Goal: Contribute content: Add original content to the website for others to see

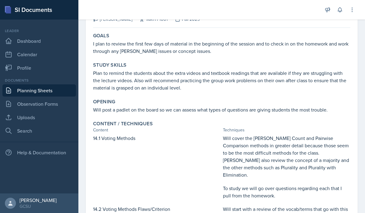
scroll to position [56, 0]
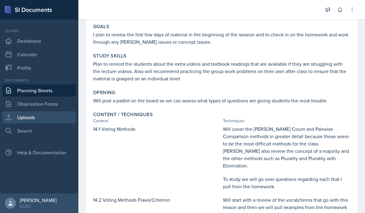
click at [45, 117] on link "Uploads" at bounding box center [38, 117] width 73 height 12
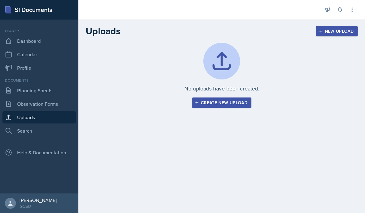
click at [213, 104] on div "Create new upload" at bounding box center [221, 102] width 51 height 5
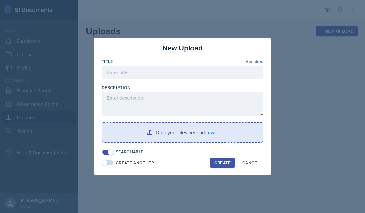
click at [184, 133] on input "file" at bounding box center [182, 133] width 160 height 20
click at [169, 130] on input "file" at bounding box center [182, 133] width 160 height 20
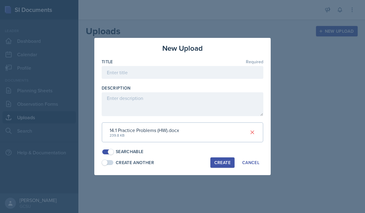
click at [112, 79] on div at bounding box center [182, 82] width 161 height 6
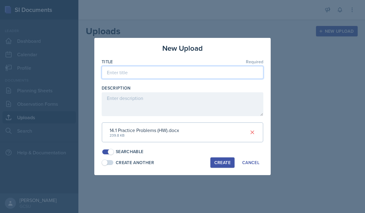
click at [113, 75] on input at bounding box center [182, 72] width 161 height 13
type input "Practice Problems from Homework (Math 1001 14.1)"
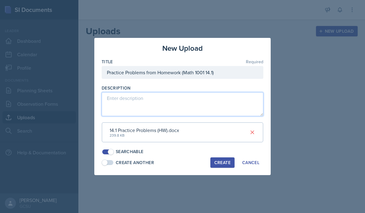
click at [137, 106] on textarea at bounding box center [182, 104] width 161 height 24
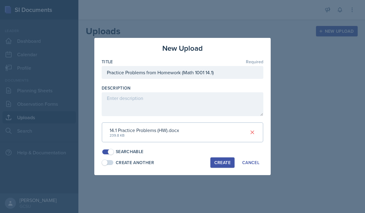
click at [219, 162] on div "Create" at bounding box center [222, 162] width 16 height 5
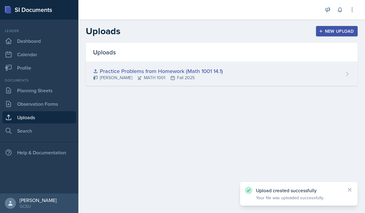
click at [265, 72] on div "Practice Problems from Homework (Math 1001 14.1) [PERSON_NAME] MATH 1001 Fall 2…" at bounding box center [222, 74] width 272 height 24
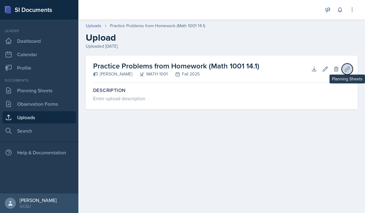
click at [347, 68] on icon at bounding box center [347, 69] width 6 height 6
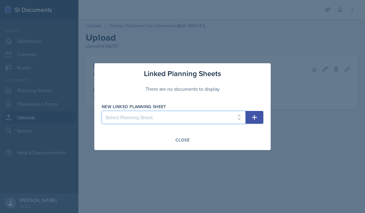
click at [196, 116] on select "Select Planning Sheet [DATE] [DATE]" at bounding box center [174, 117] width 144 height 13
click at [102, 111] on select "Select Planning Sheet [DATE] [DATE]" at bounding box center [174, 117] width 144 height 13
click at [184, 140] on div "Close" at bounding box center [182, 140] width 14 height 5
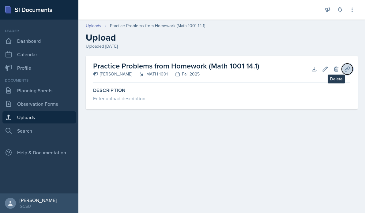
click at [344, 73] on button "Planning Sheets" at bounding box center [346, 69] width 11 height 11
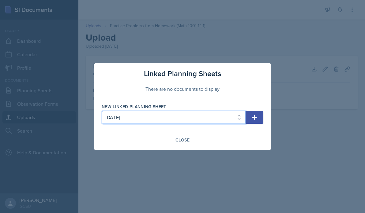
click at [217, 116] on select "Select Planning Sheet [DATE] [DATE]" at bounding box center [174, 117] width 144 height 13
select select "3ab570b4-06d6-4bdc-8791-e4bc1b0dcfa4"
click at [102, 111] on select "Select Planning Sheet [DATE] [DATE]" at bounding box center [174, 117] width 144 height 13
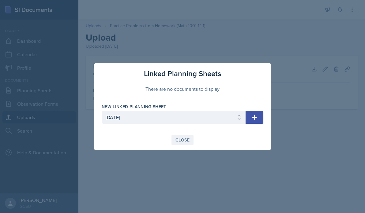
click at [181, 139] on div "Close" at bounding box center [182, 140] width 14 height 5
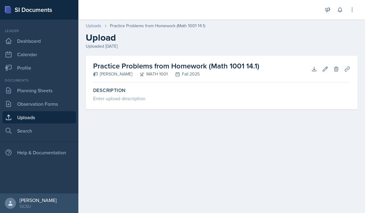
click at [98, 26] on link "Uploads" at bounding box center [94, 26] width 16 height 6
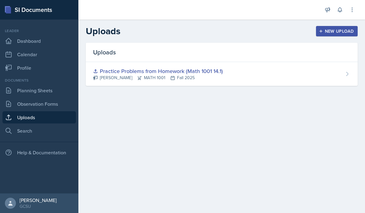
click at [329, 29] on div "New Upload" at bounding box center [337, 31] width 34 height 5
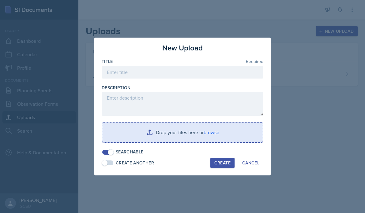
click at [147, 126] on input "file" at bounding box center [182, 133] width 160 height 20
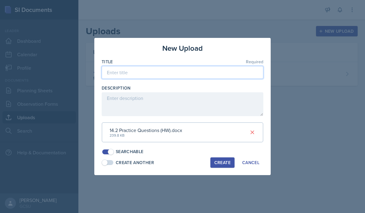
click at [147, 70] on input at bounding box center [182, 72] width 161 height 13
type input "Pratci"
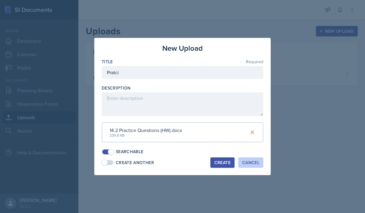
click at [244, 165] on div "Cancel" at bounding box center [250, 162] width 17 height 5
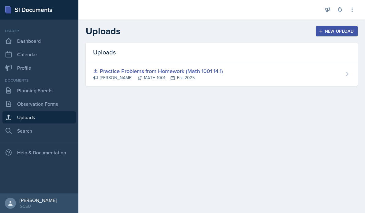
click at [337, 33] on div "New Upload" at bounding box center [337, 31] width 34 height 5
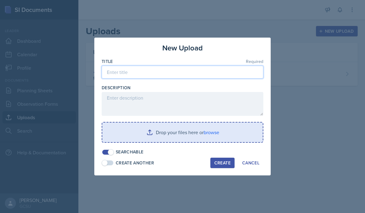
click at [148, 69] on input at bounding box center [182, 72] width 161 height 13
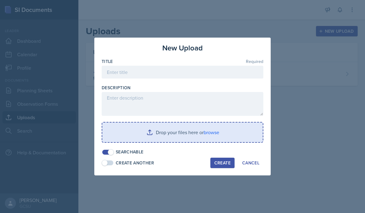
click at [167, 129] on input "file" at bounding box center [182, 133] width 160 height 20
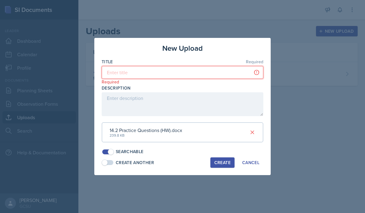
click at [119, 72] on input at bounding box center [182, 72] width 161 height 13
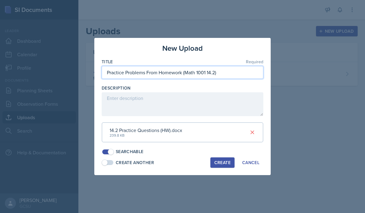
type input "Practice Problems From Homework (Math 1001 14.2)"
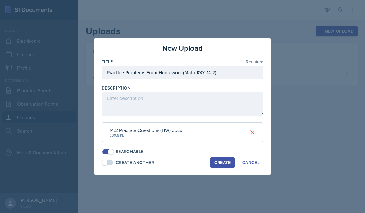
click at [222, 165] on div "Create" at bounding box center [222, 162] width 16 height 5
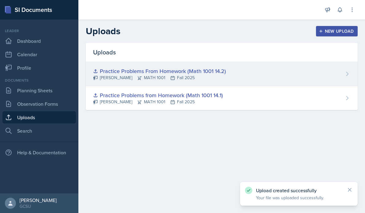
click at [248, 72] on div "Practice Problems From Homework (Math 1001 14.2) [PERSON_NAME] MATH 1001 Fall 2…" at bounding box center [222, 74] width 272 height 24
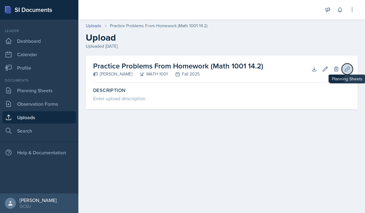
click at [344, 67] on icon at bounding box center [347, 69] width 6 height 6
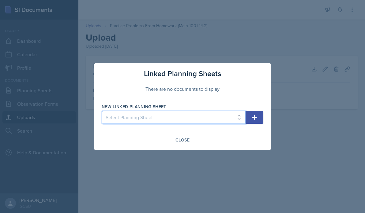
click at [198, 119] on select "Select Planning Sheet [DATE] [DATE]" at bounding box center [174, 117] width 144 height 13
select select "3ab570b4-06d6-4bdc-8791-e4bc1b0dcfa4"
click at [102, 111] on select "Select Planning Sheet [DATE] [DATE]" at bounding box center [174, 117] width 144 height 13
click at [187, 140] on div "Close" at bounding box center [182, 140] width 14 height 5
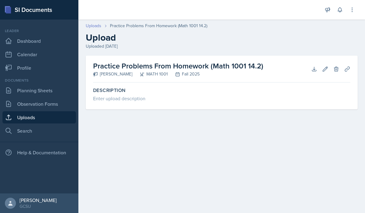
click at [88, 29] on link "Uploads" at bounding box center [94, 26] width 16 height 6
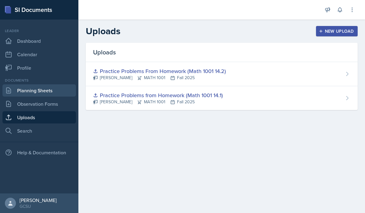
click at [42, 95] on link "Planning Sheets" at bounding box center [38, 90] width 73 height 12
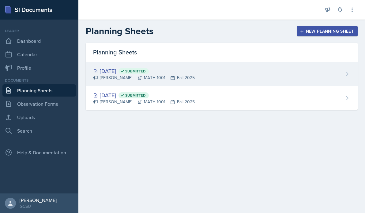
click at [131, 73] on div "[DATE] Submitted" at bounding box center [144, 71] width 102 height 8
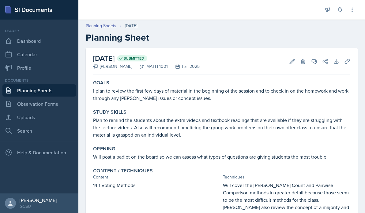
scroll to position [11, 0]
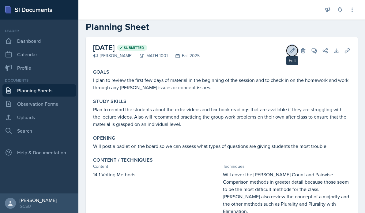
click at [291, 53] on icon at bounding box center [292, 51] width 6 height 6
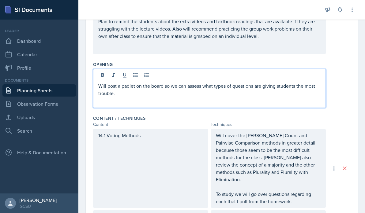
scroll to position [121, 0]
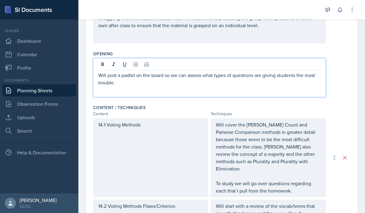
click at [135, 77] on p "Will post a padlet on the board so we can assess what types of questions are gi…" at bounding box center [209, 79] width 222 height 15
click at [155, 105] on div "Content / Techniques" at bounding box center [221, 108] width 257 height 6
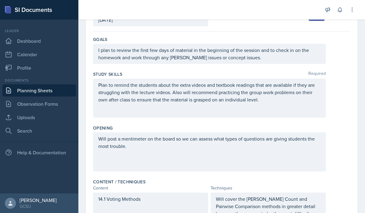
scroll to position [0, 0]
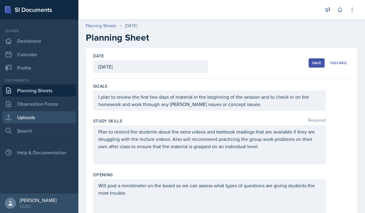
click at [26, 115] on link "Uploads" at bounding box center [38, 117] width 73 height 12
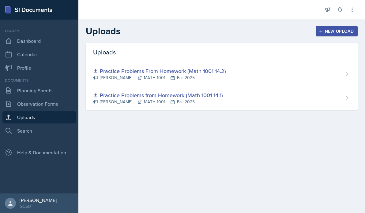
click at [337, 32] on div "New Upload" at bounding box center [337, 31] width 34 height 5
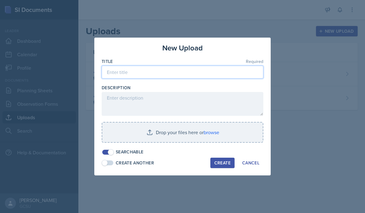
click at [122, 71] on input at bounding box center [182, 72] width 161 height 13
type input "Mentimeter for"
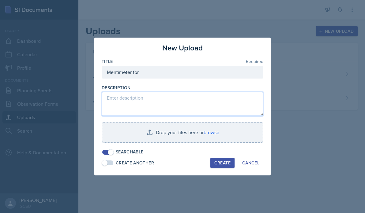
click at [118, 110] on textarea at bounding box center [182, 104] width 161 height 24
paste textarea "[URL][DOMAIN_NAME]"
type textarea "[URL][DOMAIN_NAME]"
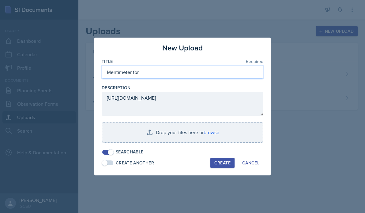
click at [139, 75] on input "Mentimeter for" at bounding box center [182, 72] width 161 height 13
type input "Mentimeter for 8/27 Session"
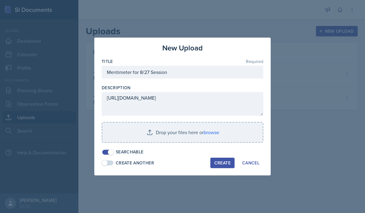
click at [222, 159] on button "Create" at bounding box center [222, 163] width 24 height 10
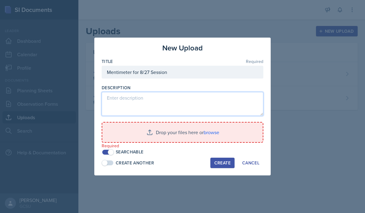
drag, startPoint x: 206, startPoint y: 106, endPoint x: 77, endPoint y: 95, distance: 129.2
click at [77, 95] on div "New Upload Title Required Mentimeter for 8/27 Session Description Drop your fil…" at bounding box center [182, 106] width 365 height 213
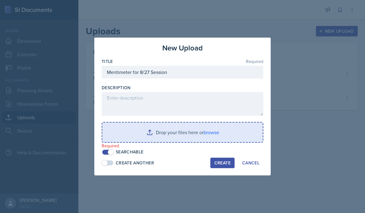
click at [161, 135] on input "file" at bounding box center [182, 133] width 160 height 20
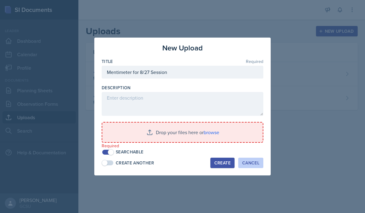
click at [247, 163] on div "Cancel" at bounding box center [250, 163] width 17 height 5
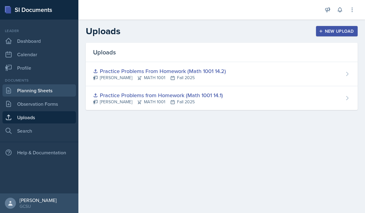
click at [49, 95] on link "Planning Sheets" at bounding box center [38, 90] width 73 height 12
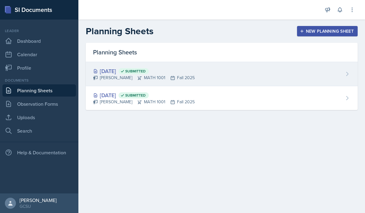
click at [188, 80] on div "[PERSON_NAME] MATH 1001 Fall 2025" at bounding box center [144, 78] width 102 height 6
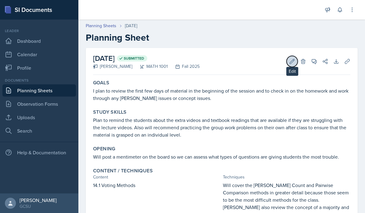
click at [291, 66] on button "Edit" at bounding box center [291, 61] width 11 height 11
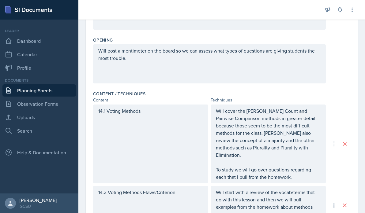
click at [179, 71] on div "Will post a mentimeter on the board so we can assess what types of questions ar…" at bounding box center [209, 63] width 232 height 39
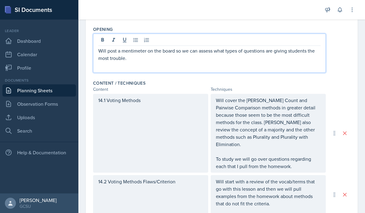
click at [165, 66] on div "Will post a mentimeter on the board so we can assess what types of questions ar…" at bounding box center [209, 53] width 232 height 39
click at [127, 64] on div "Will post a mentimeter on the board so we can assess what types of questions ar…" at bounding box center [209, 53] width 232 height 39
click at [131, 60] on p "Will post a mentimeter on the board so we can assess what types of questions ar…" at bounding box center [209, 54] width 222 height 15
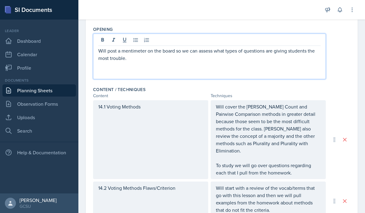
paste div
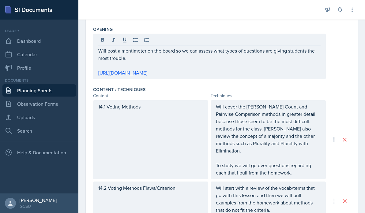
click at [96, 71] on div "Will post a mentimeter on the board so we can assess what types of questions ar…" at bounding box center [209, 57] width 232 height 46
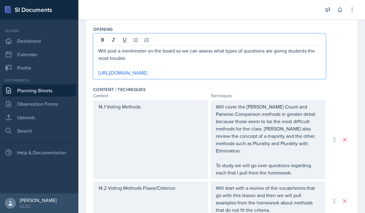
click at [94, 76] on div "Will post a mentimeter on the board so we can assess what types of questions ar…" at bounding box center [209, 57] width 232 height 46
click at [99, 67] on p at bounding box center [209, 65] width 222 height 7
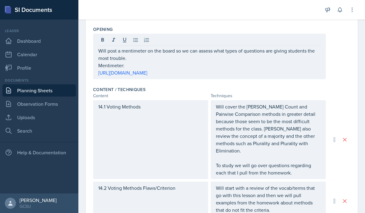
click at [97, 67] on div "Will post a mentimeter on the board so we can assess what types of questions ar…" at bounding box center [209, 57] width 232 height 46
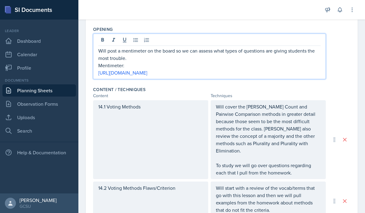
click at [97, 65] on div "Will post a mentimeter on the board so we can assess what types of questions ar…" at bounding box center [209, 57] width 232 height 46
click at [98, 65] on p "Mentimeter:" at bounding box center [209, 65] width 222 height 7
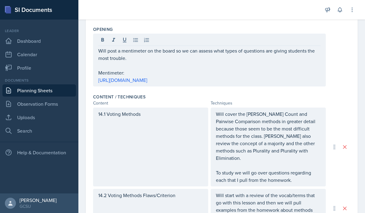
click at [191, 101] on div "Content" at bounding box center [150, 103] width 115 height 6
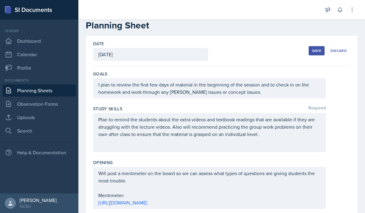
scroll to position [0, 0]
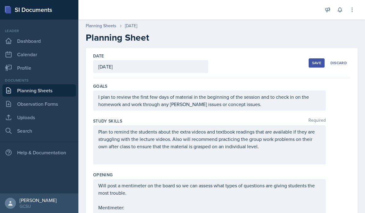
click at [313, 62] on div "Save" at bounding box center [316, 63] width 9 height 5
